Goal: Check status: Check status

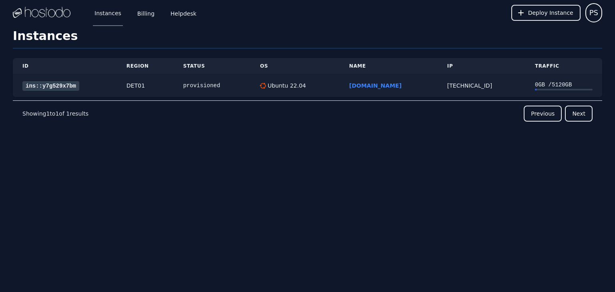
click at [36, 85] on link "ins::y7g529x7bm" at bounding box center [50, 86] width 57 height 10
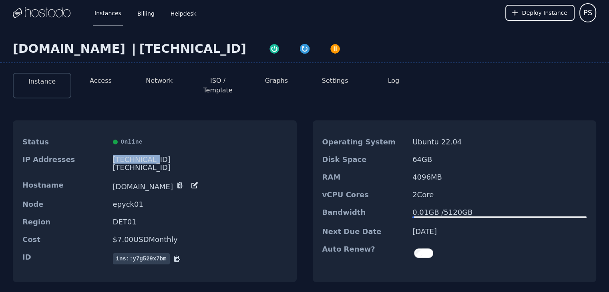
click at [115, 156] on div "[TECHNICAL_ID]" at bounding box center [200, 160] width 174 height 8
